Goal: Task Accomplishment & Management: Use online tool/utility

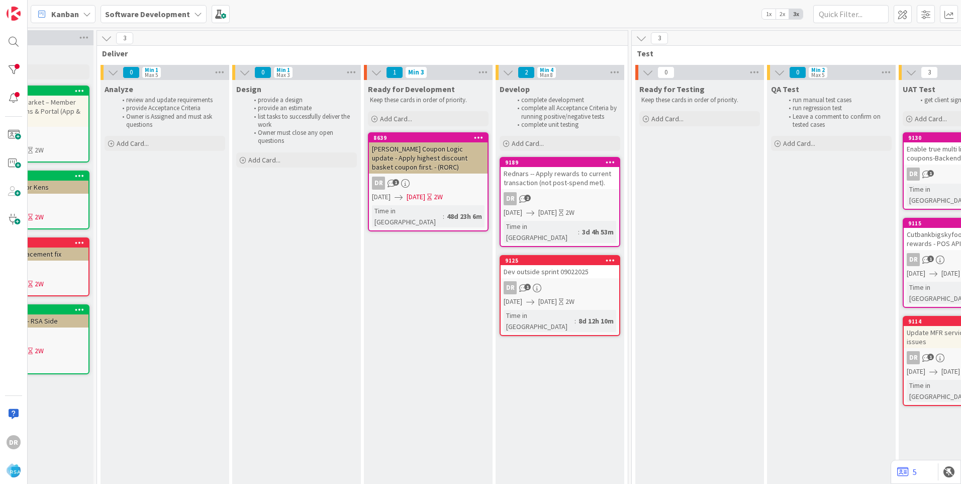
scroll to position [0, 1014]
click at [250, 5] on div "Dev outside sprint 09022025" at bounding box center [558, 271] width 119 height 13
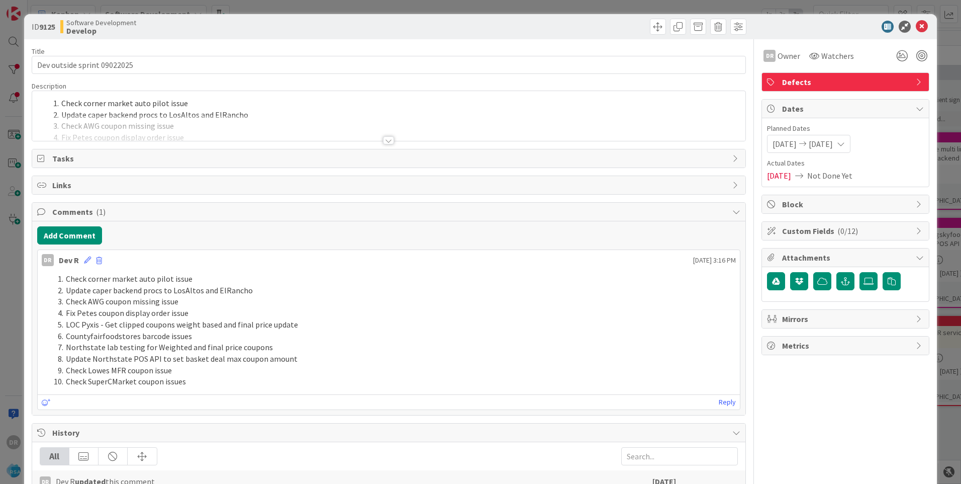
click at [172, 5] on div at bounding box center [388, 128] width 713 height 26
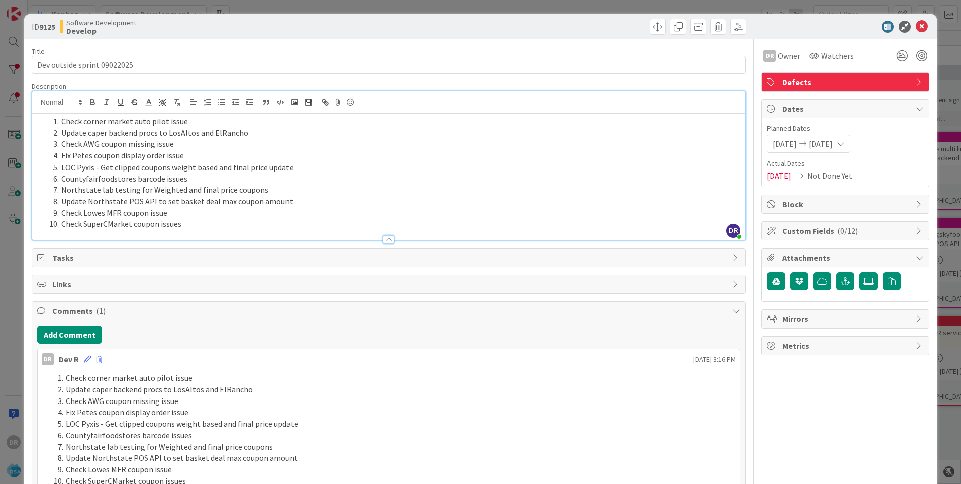
click at [194, 5] on li "Check SuperCMarket coupon issues" at bounding box center [394, 224] width 691 height 12
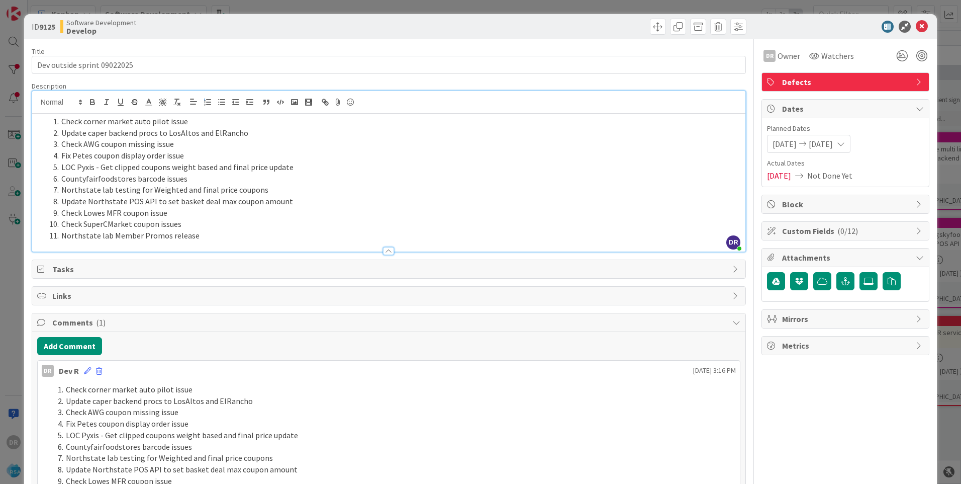
click at [181, 5] on li "Northstate lab Member Promos release" at bounding box center [394, 236] width 691 height 12
click at [61, 5] on li "Northstate lab Member Promos" at bounding box center [394, 236] width 691 height 12
copy ol "Check corner market auto pilot issue Update caper backend procs to LosAltos and…"
click at [87, 5] on icon at bounding box center [87, 370] width 7 height 7
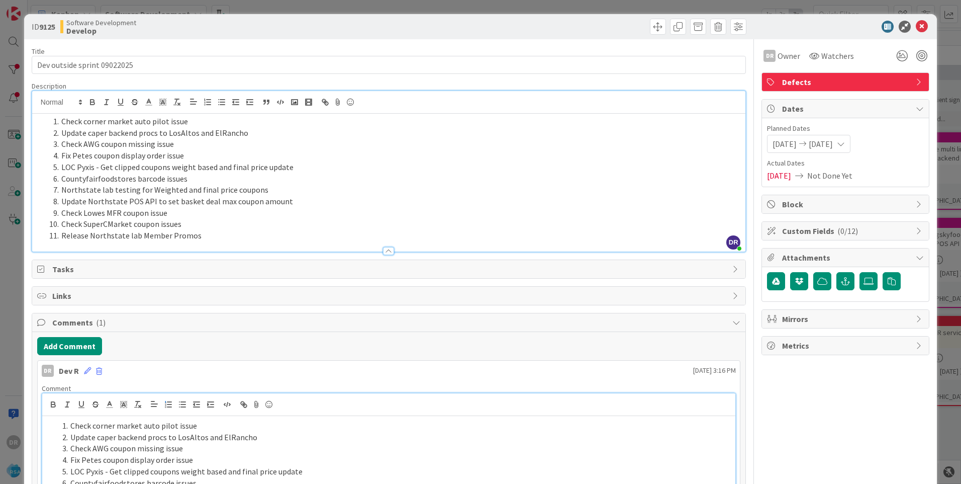
scroll to position [49, 0]
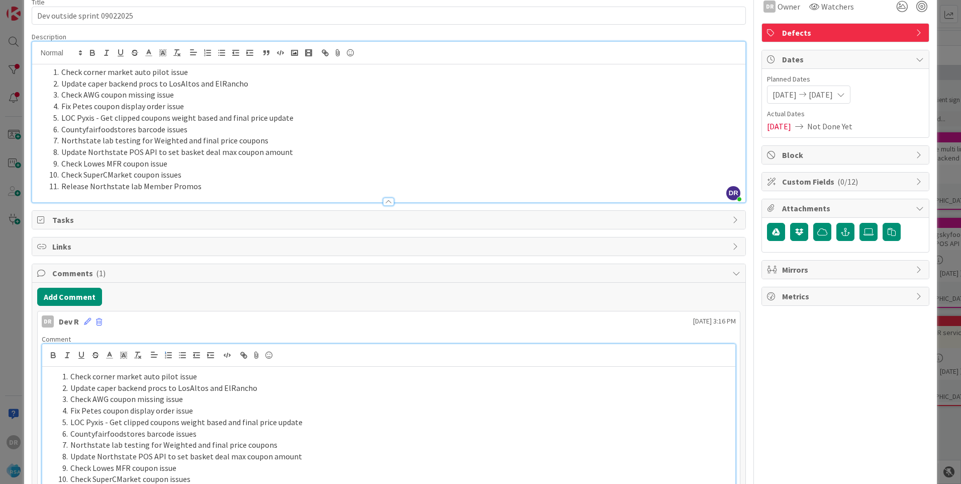
click at [155, 5] on li "Check AWG coupon missing issue" at bounding box center [394, 399] width 673 height 12
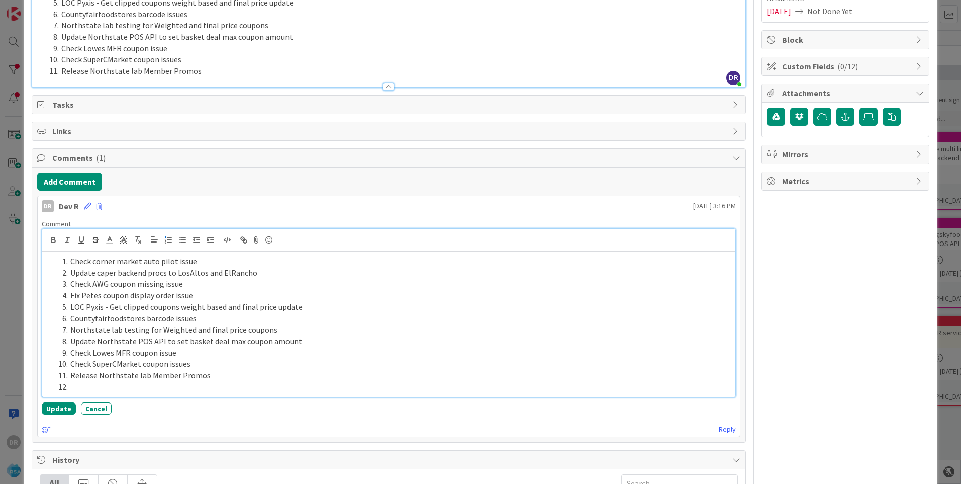
scroll to position [173, 0]
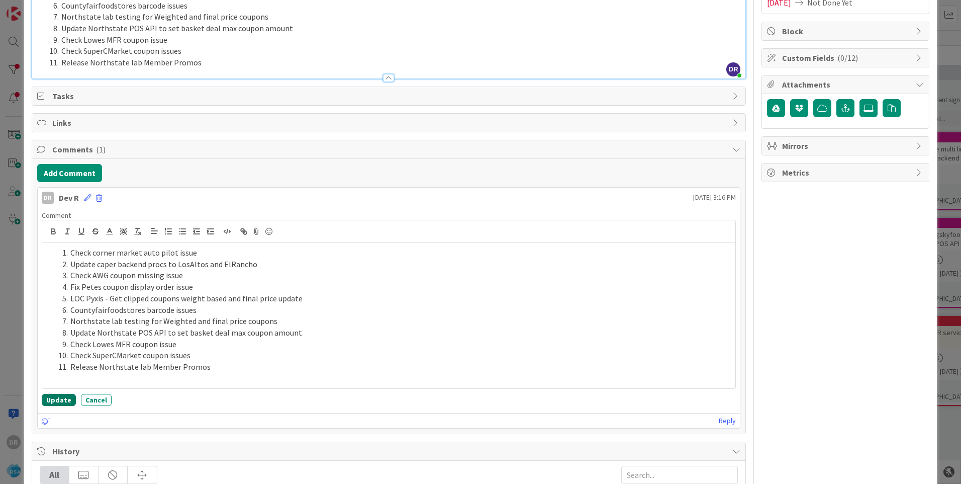
click at [53, 5] on button "Update" at bounding box center [59, 400] width 34 height 12
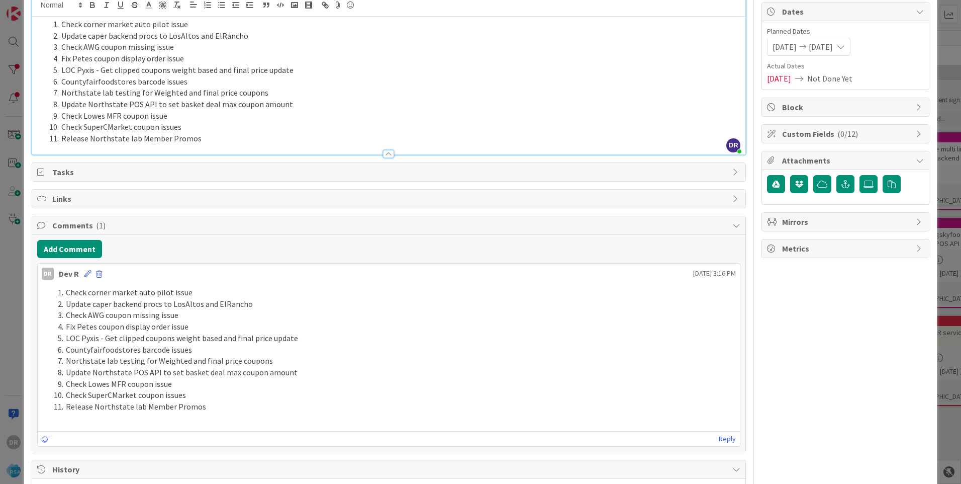
scroll to position [0, 0]
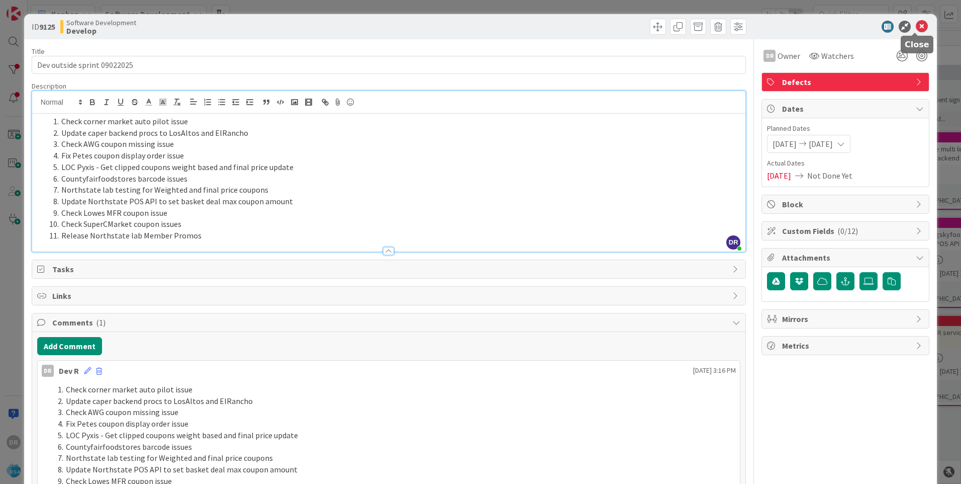
click at [250, 5] on icon at bounding box center [922, 27] width 12 height 12
